Goal: Task Accomplishment & Management: Manage account settings

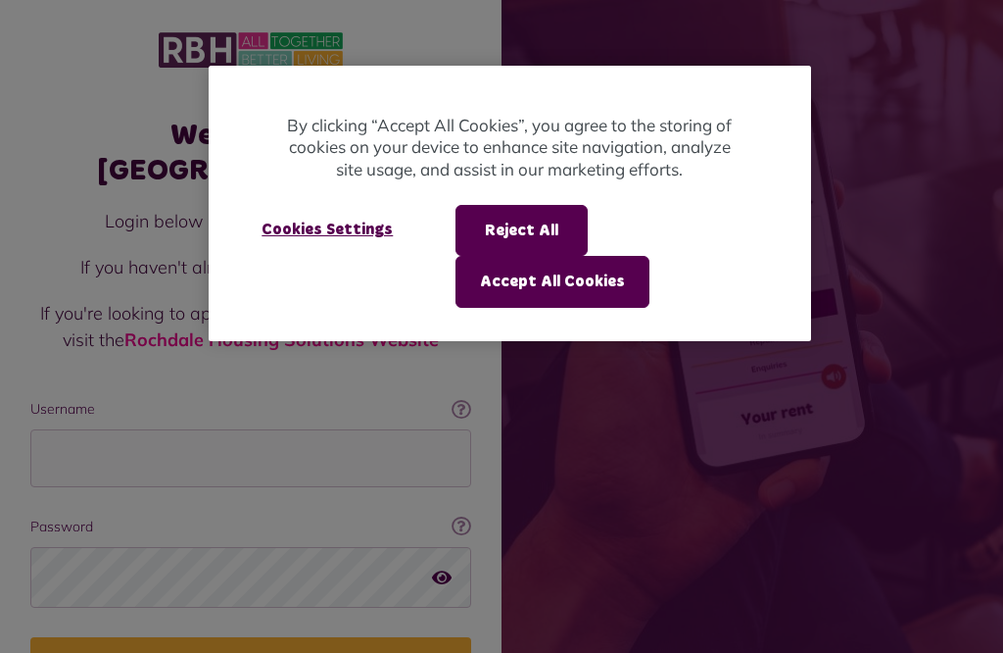
click at [597, 283] on button "Accept All Cookies" at bounding box center [553, 281] width 194 height 51
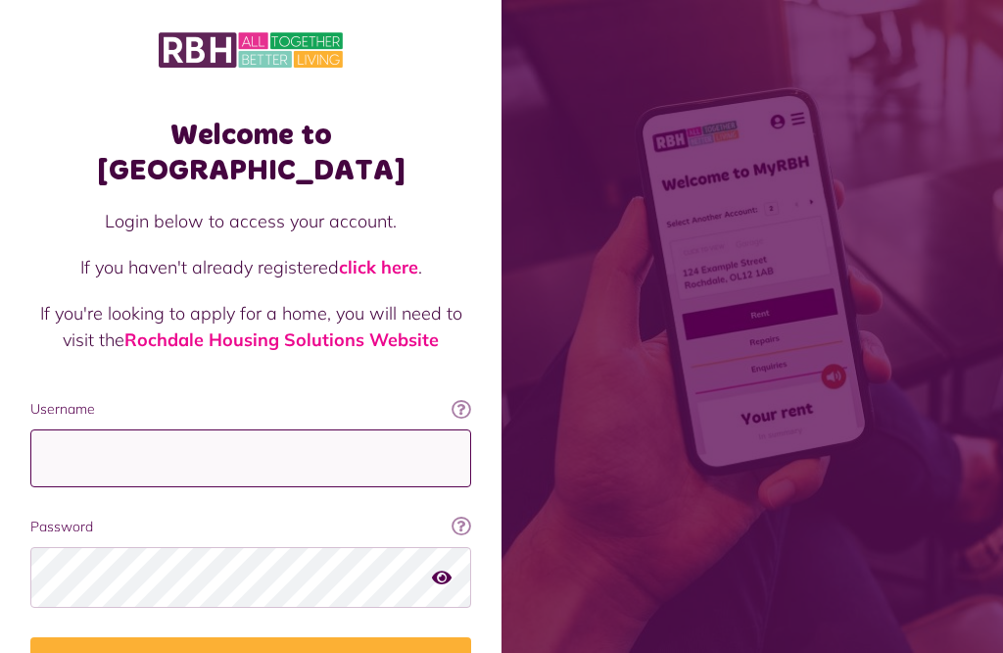
click at [373, 429] on input "Username" at bounding box center [250, 458] width 441 height 58
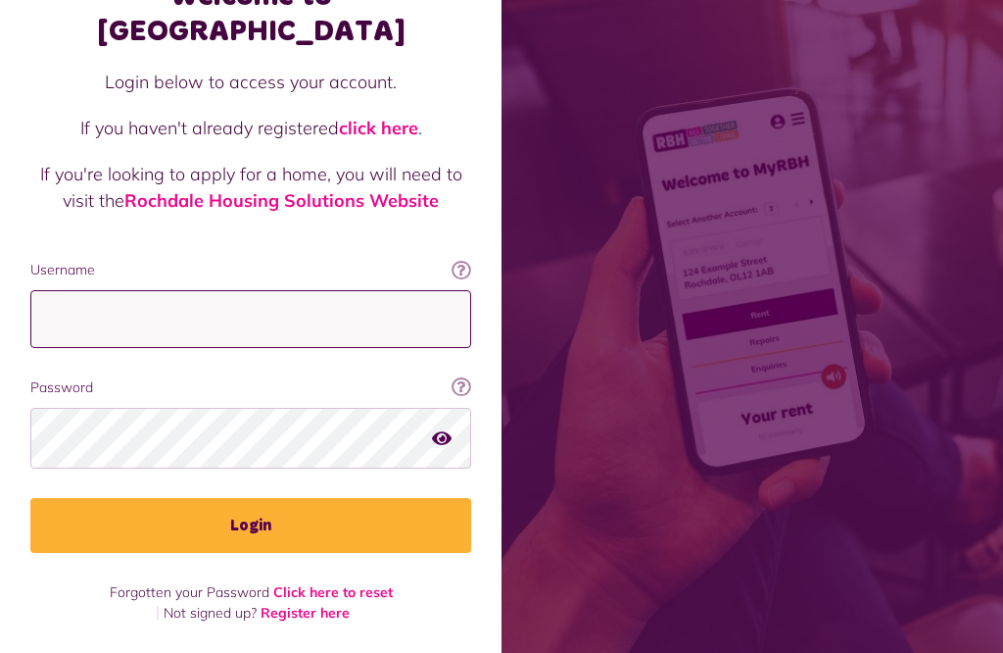
type input "**********"
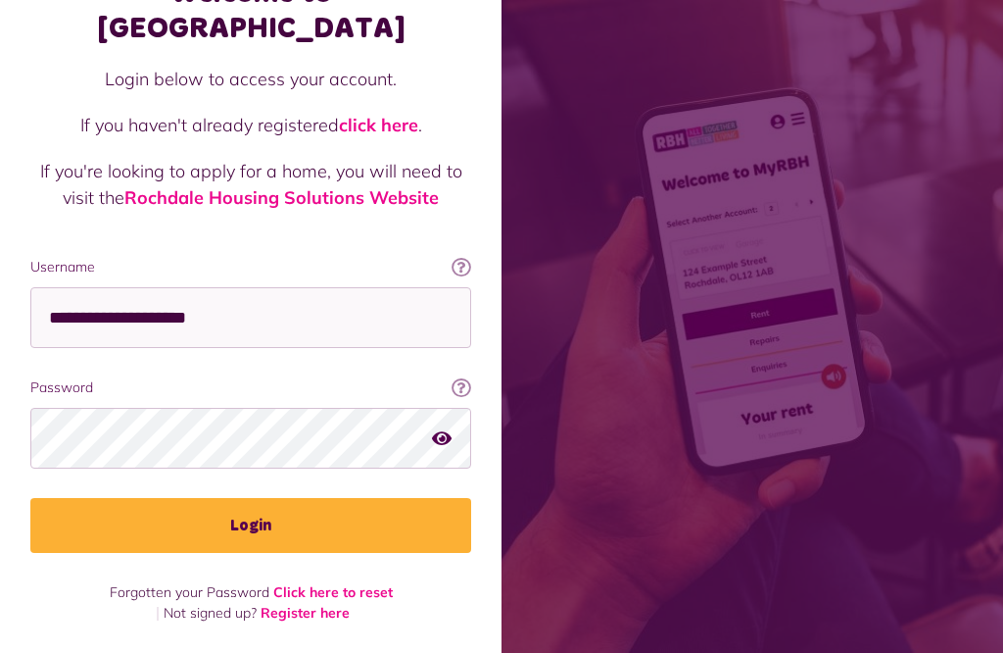
scroll to position [108, 0]
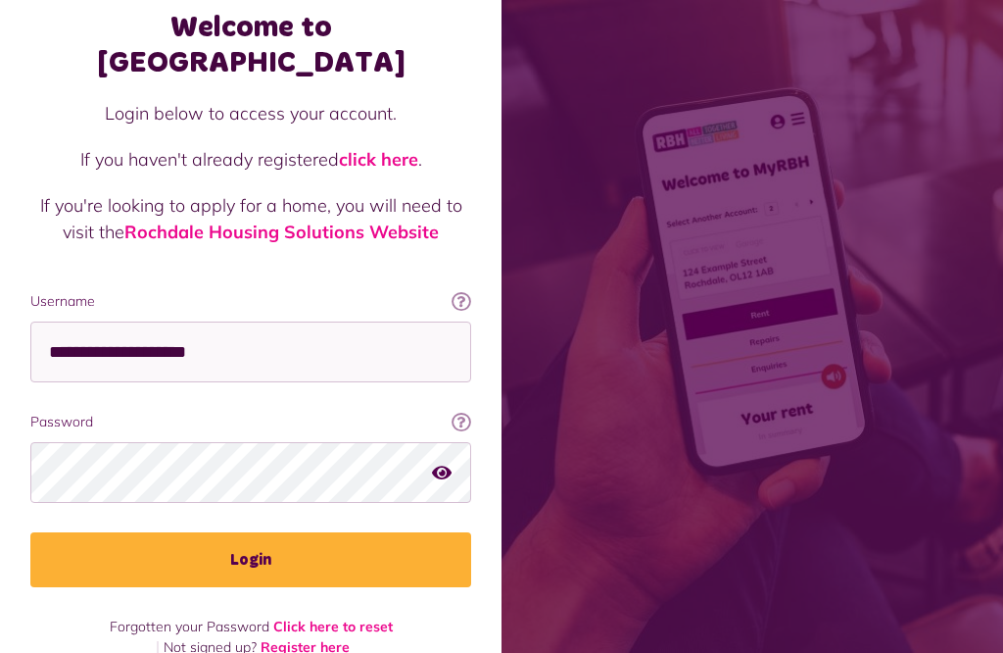
click at [387, 532] on button "Login" at bounding box center [250, 559] width 441 height 55
click at [367, 532] on button "Login" at bounding box center [250, 559] width 441 height 55
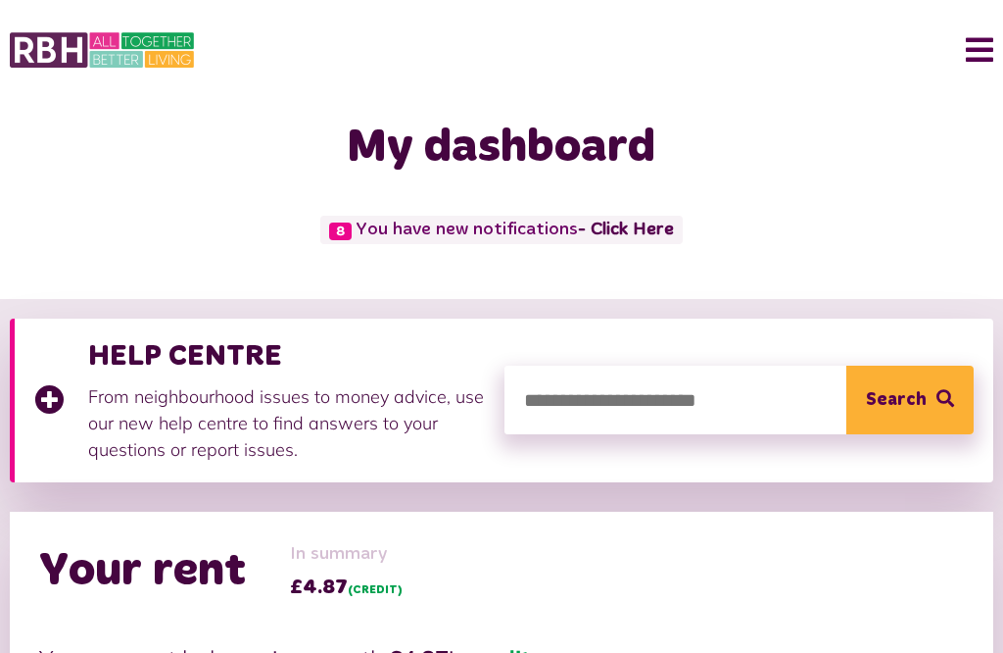
click at [991, 42] on button "Menu" at bounding box center [972, 50] width 42 height 61
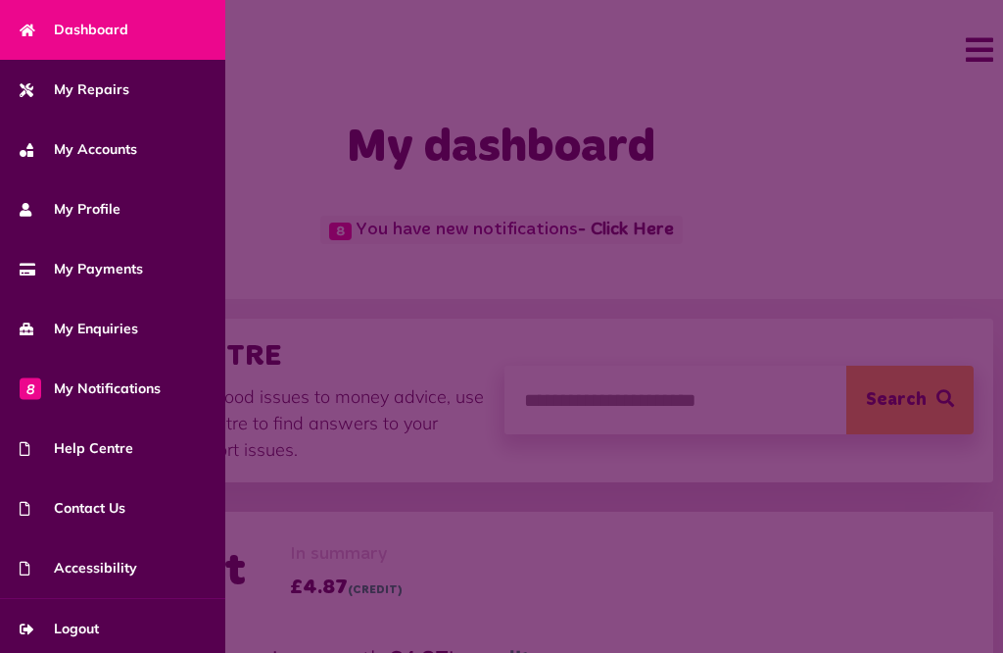
scroll to position [122, 0]
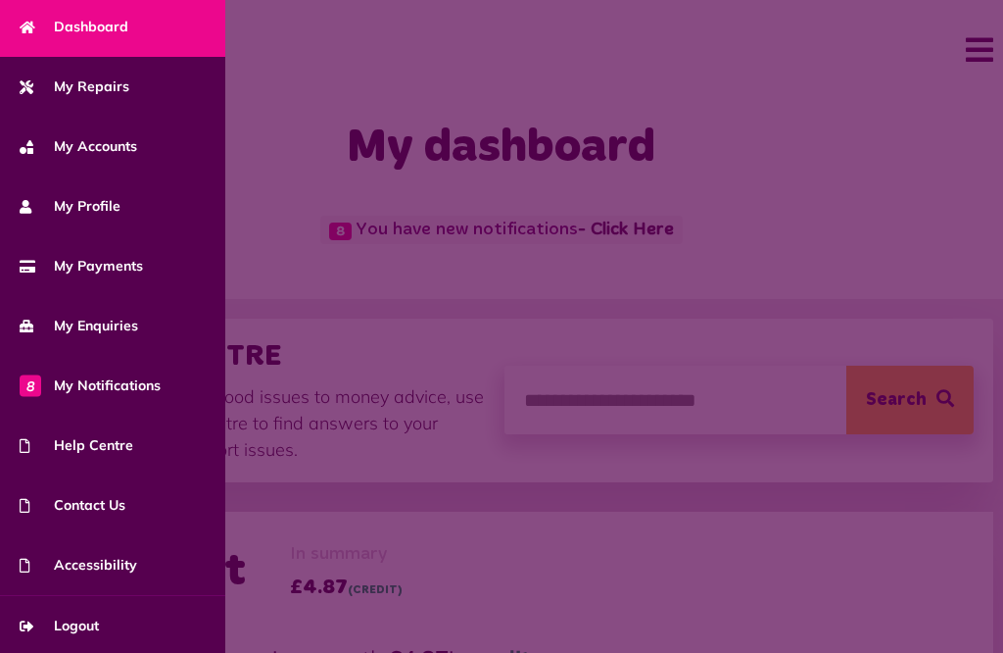
click at [878, 190] on span at bounding box center [501, 326] width 1003 height 653
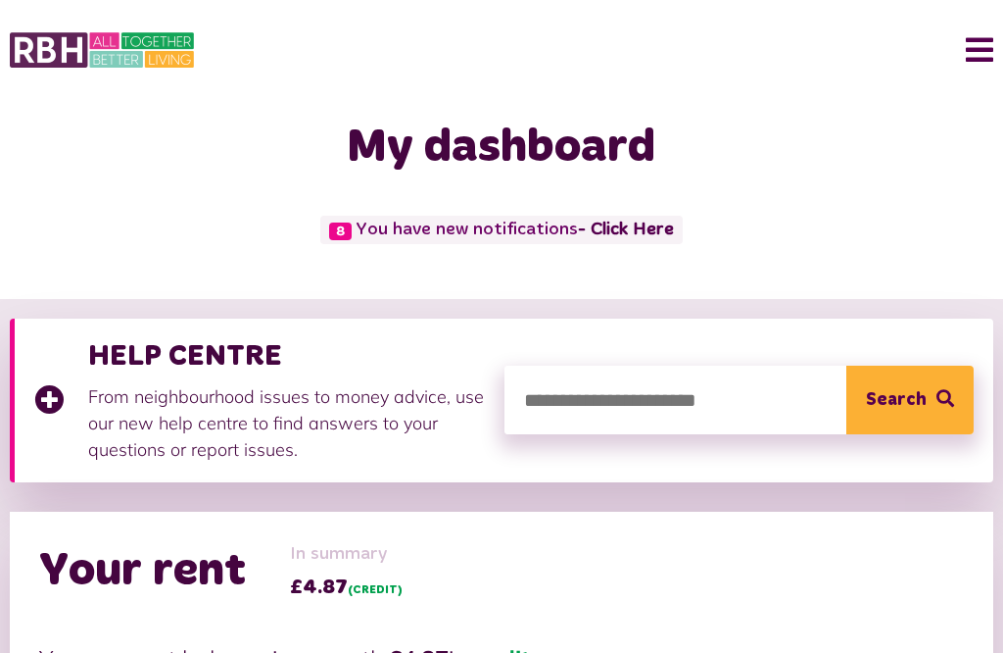
click at [544, 402] on input "search" at bounding box center [740, 400] width 470 height 69
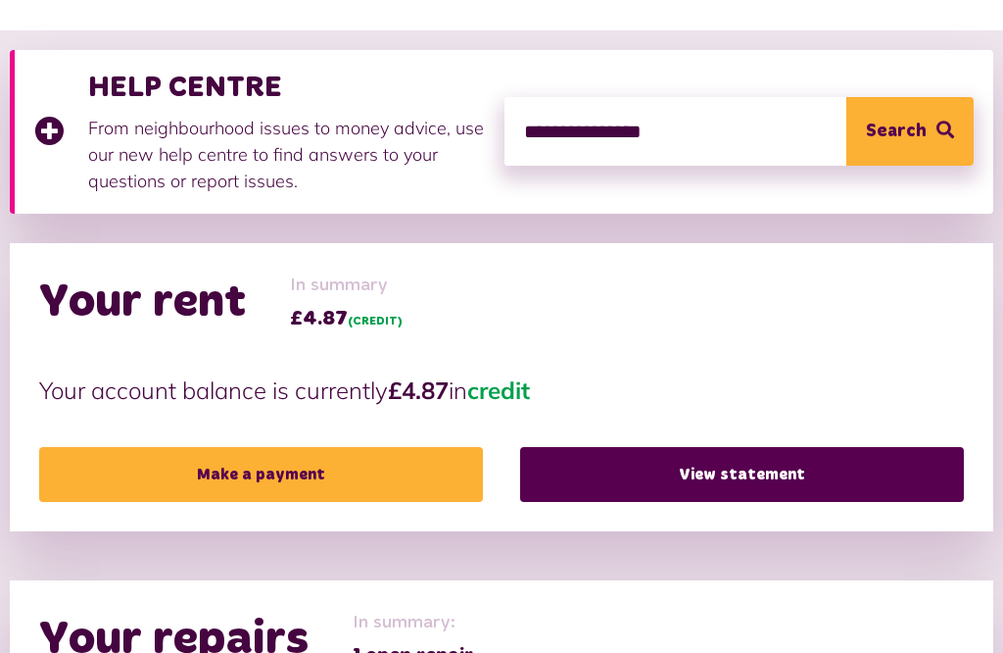
type input "**********"
click at [937, 137] on icon "submit" at bounding box center [946, 130] width 18 height 18
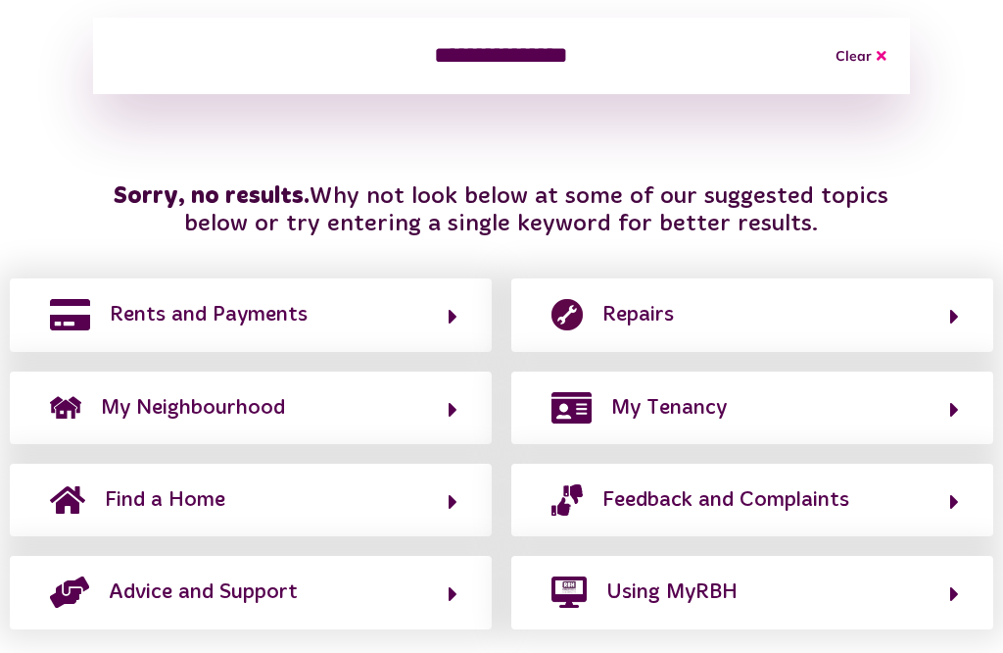
scroll to position [401, 0]
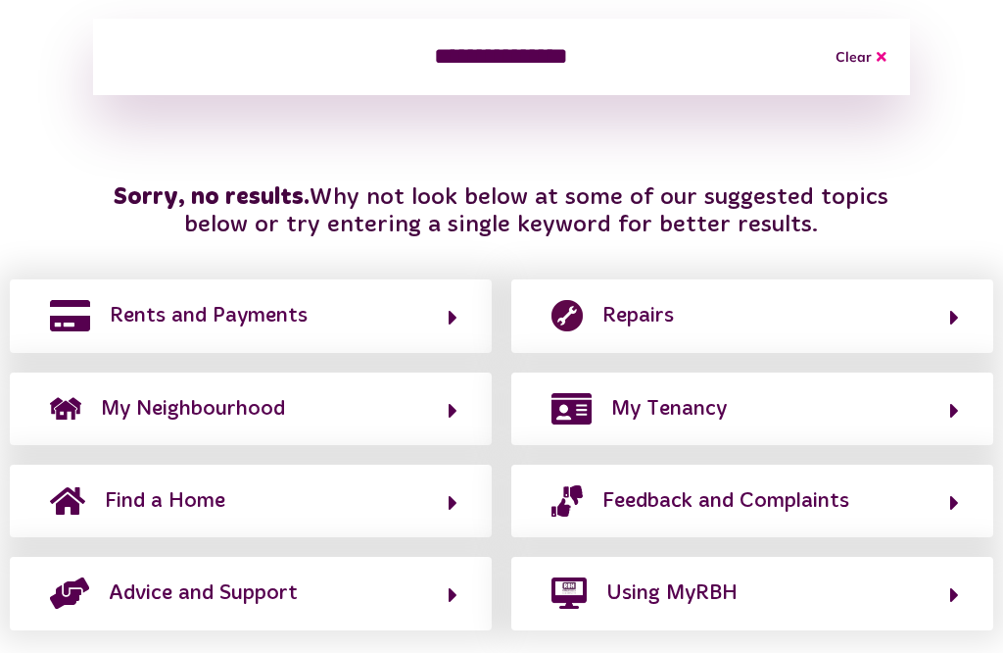
click at [958, 583] on icon "button" at bounding box center [955, 595] width 9 height 24
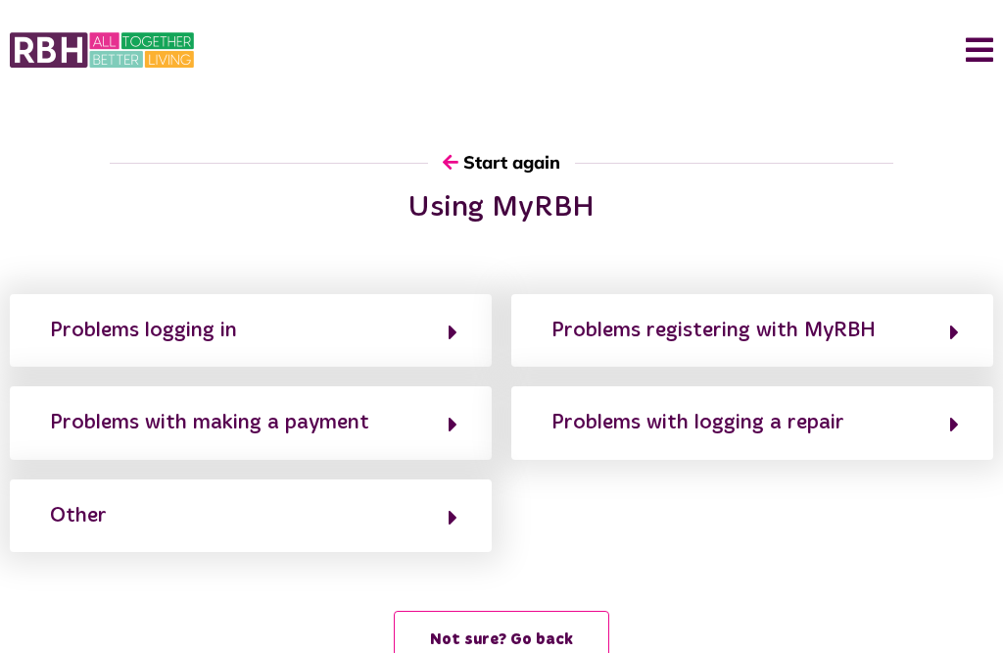
scroll to position [0, 0]
click at [992, 49] on button "Menu" at bounding box center [972, 50] width 42 height 61
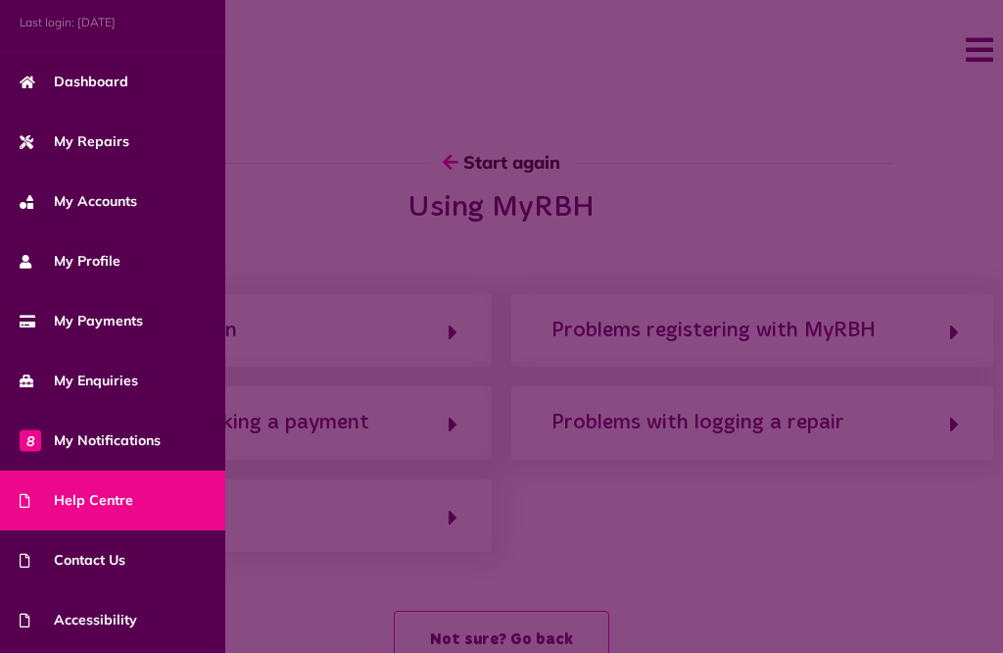
scroll to position [122, 0]
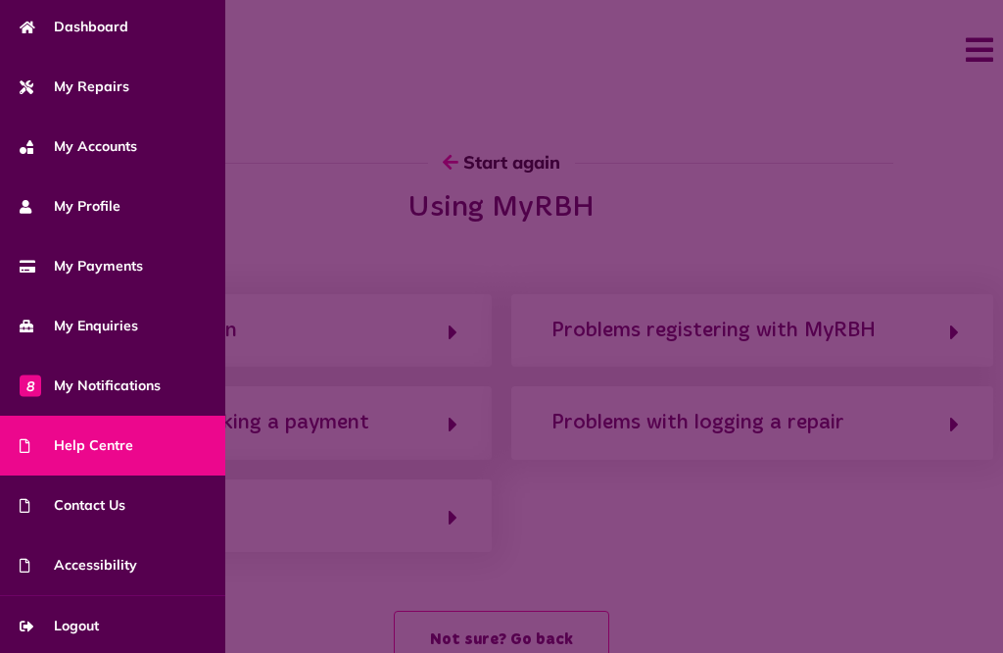
click at [0, 17] on html "Menu Last login: [DATE] Dashboard My Repairs My Accounts My Profile 8" at bounding box center [501, 363] width 1003 height 726
